Goal: Navigation & Orientation: Find specific page/section

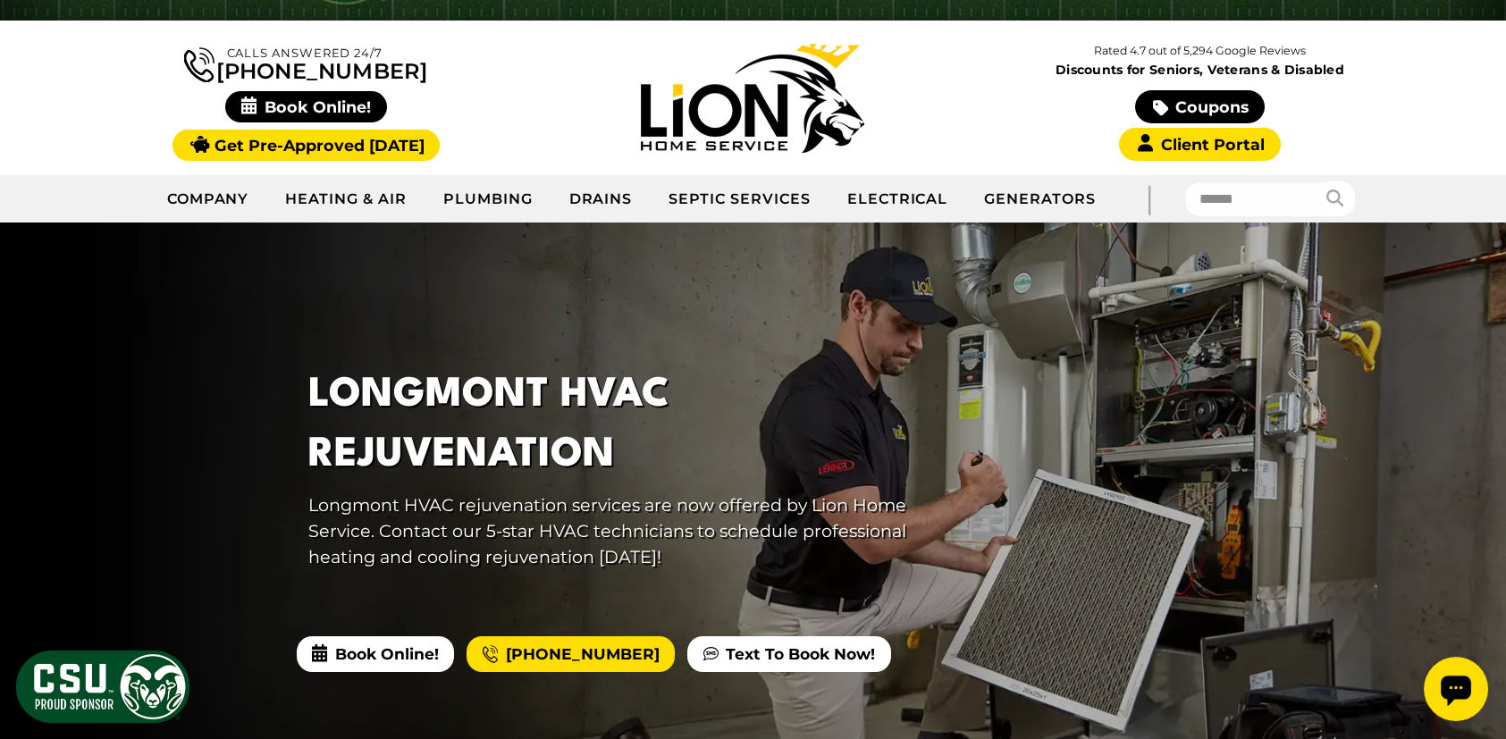
scroll to position [89, 0]
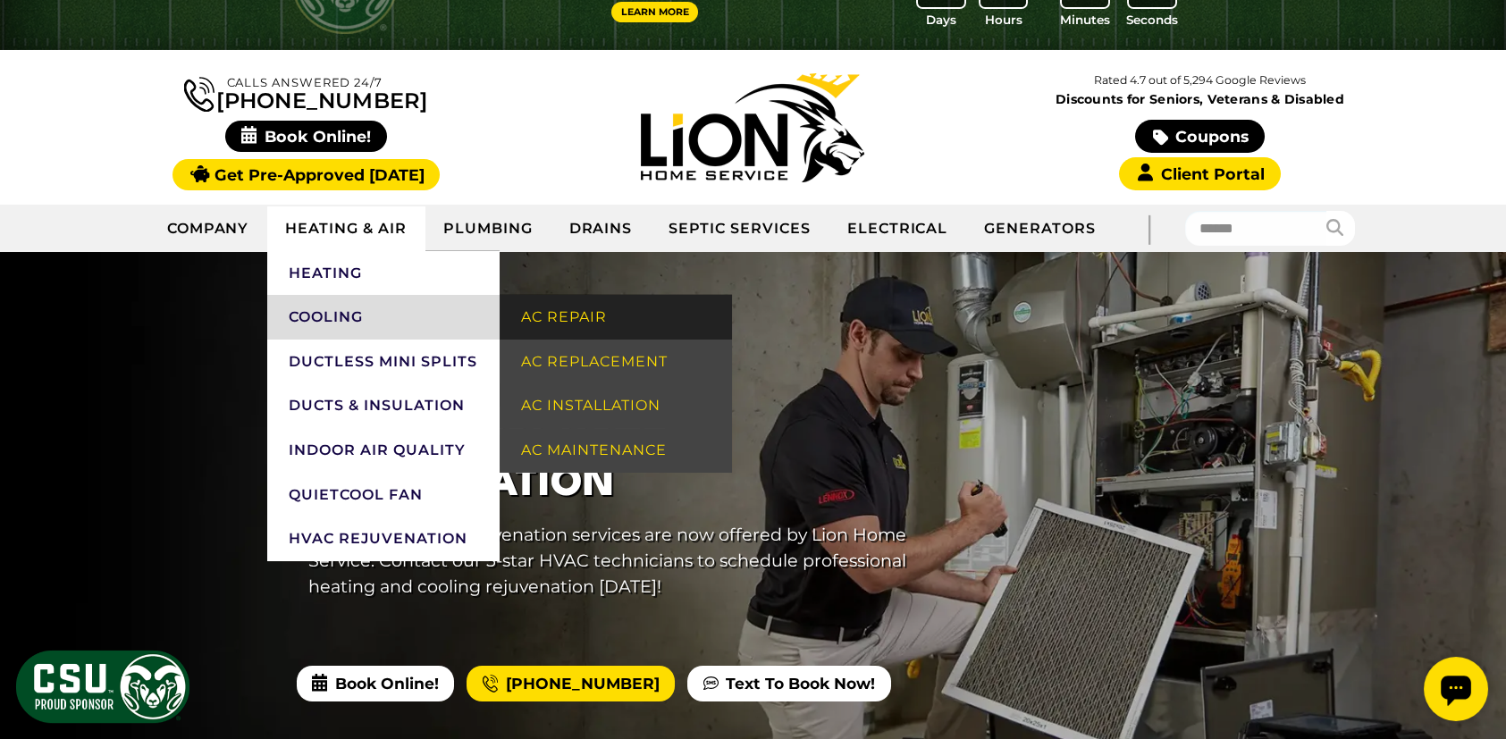
click at [573, 315] on link "AC Repair" at bounding box center [615, 317] width 232 height 45
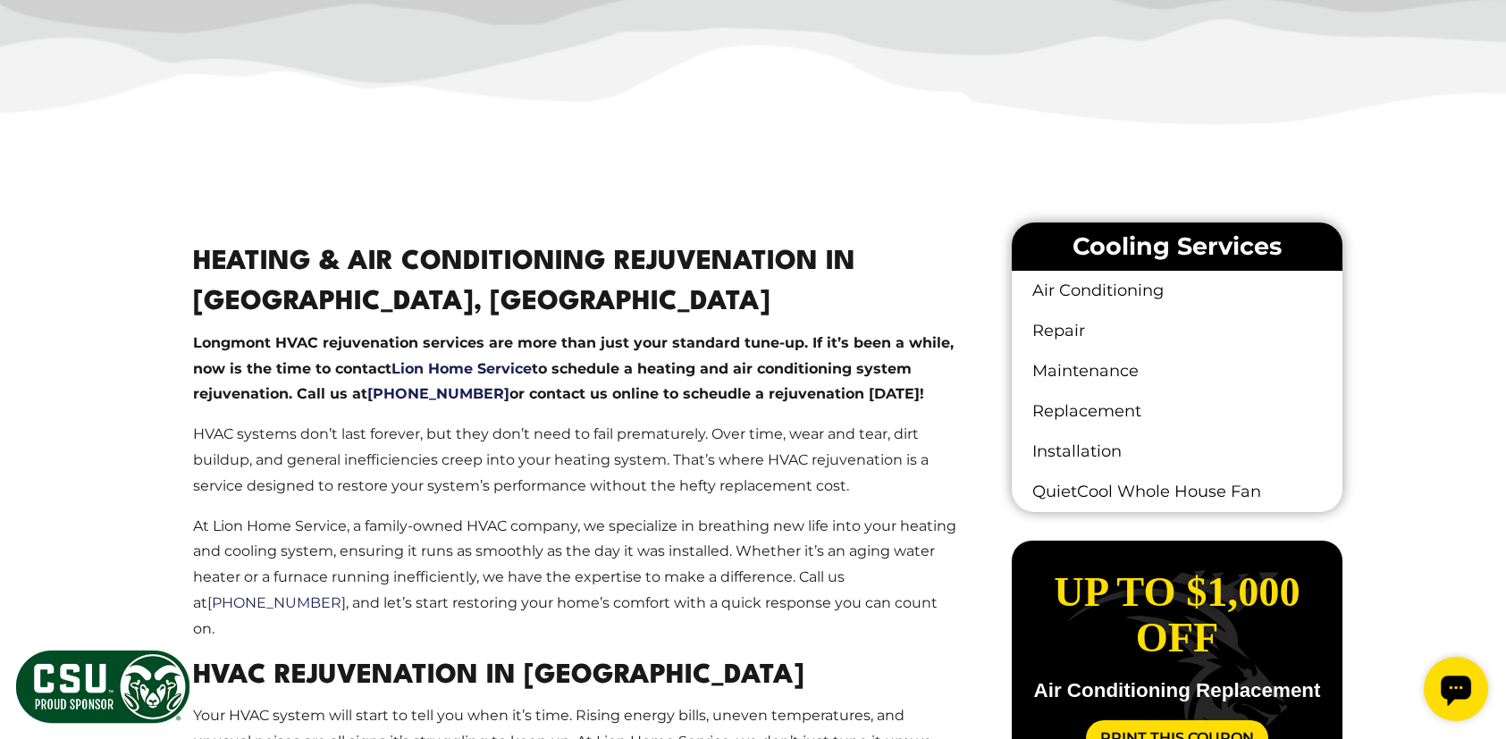
scroll to position [983, 0]
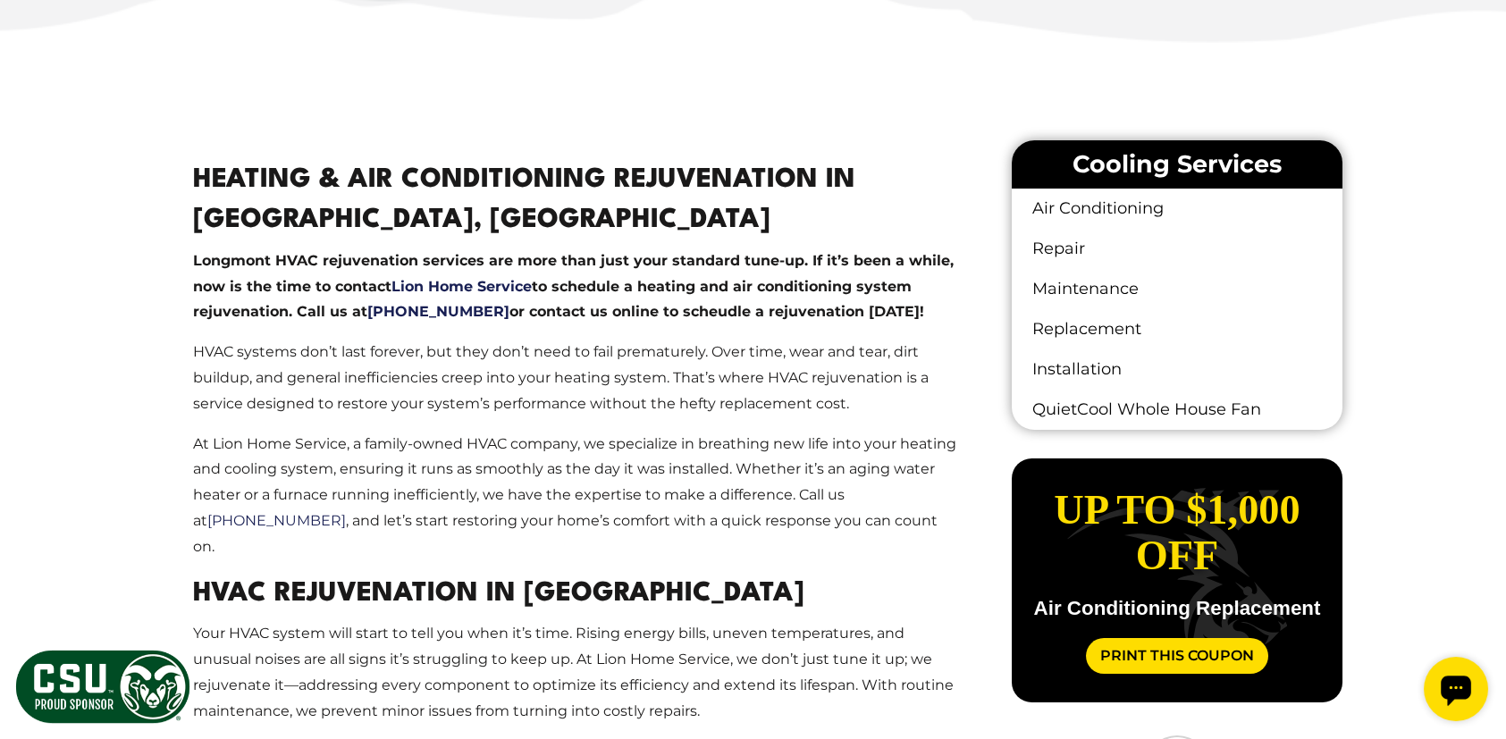
drag, startPoint x: 118, startPoint y: 355, endPoint x: 116, endPoint y: 365, distance: 10.9
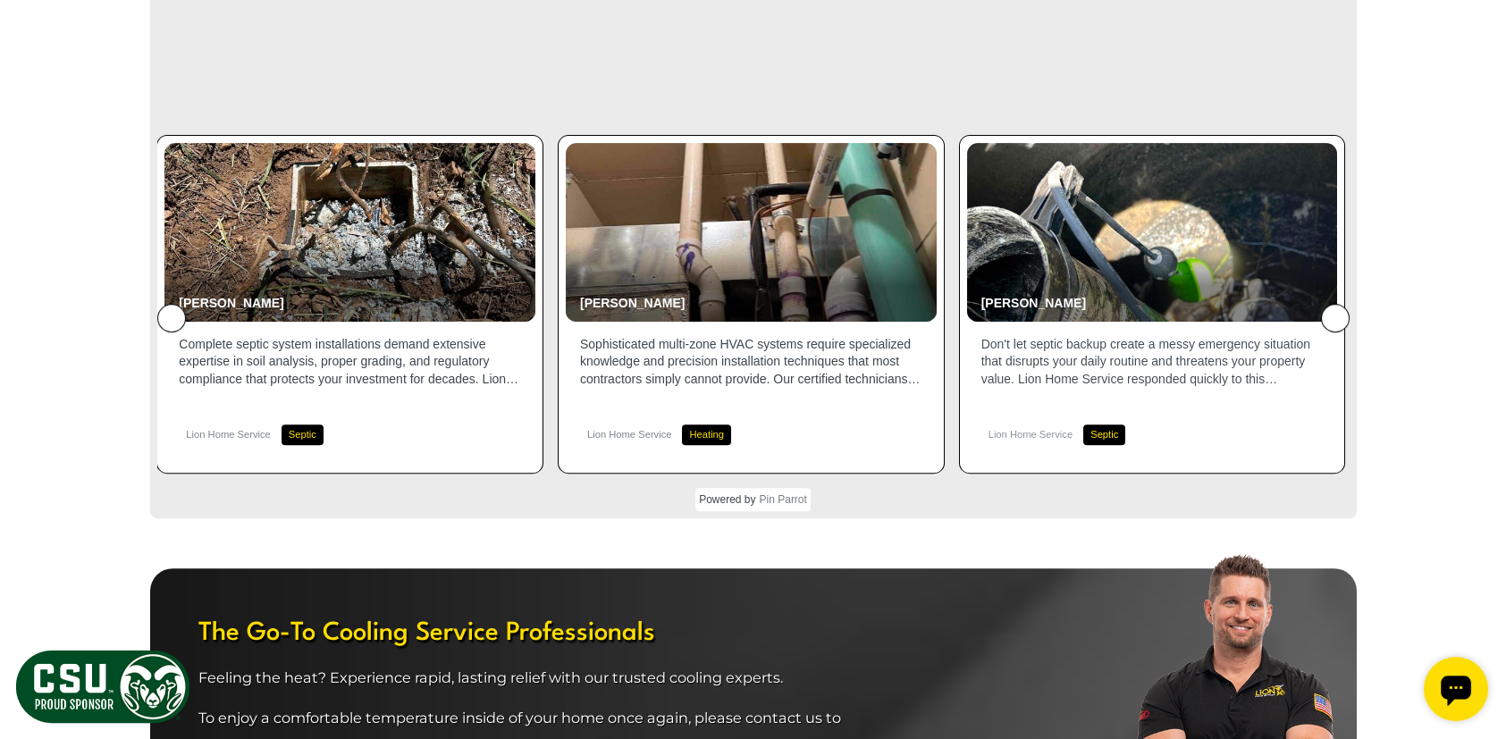
scroll to position [4065, 0]
